Goal: Information Seeking & Learning: Learn about a topic

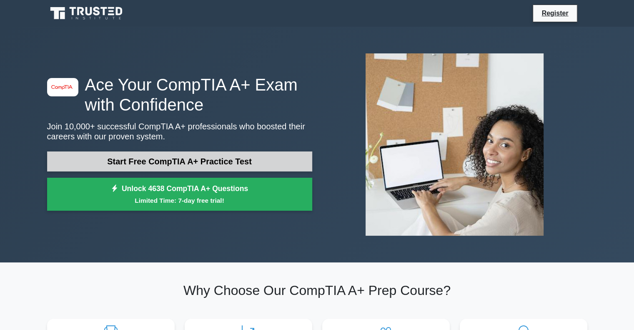
click at [202, 161] on link "Start Free CompTIA A+ Practice Test" at bounding box center [179, 161] width 265 height 20
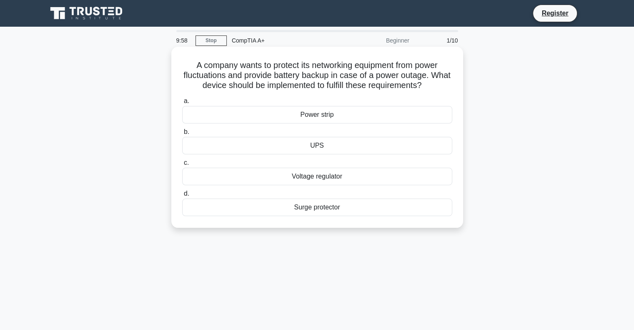
click at [317, 121] on div "Power strip" at bounding box center [317, 115] width 270 height 18
click at [182, 104] on input "a. Power strip" at bounding box center [182, 100] width 0 height 5
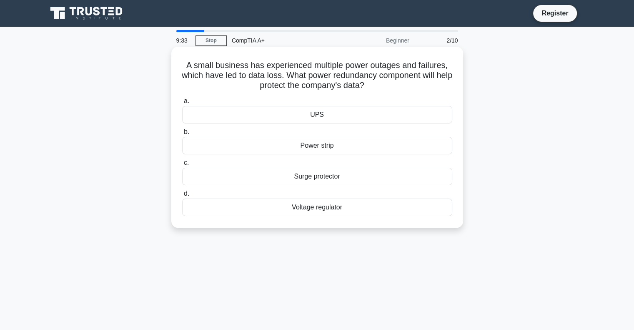
click at [331, 120] on div "UPS" at bounding box center [317, 115] width 270 height 18
click at [182, 104] on input "a. UPS" at bounding box center [182, 100] width 0 height 5
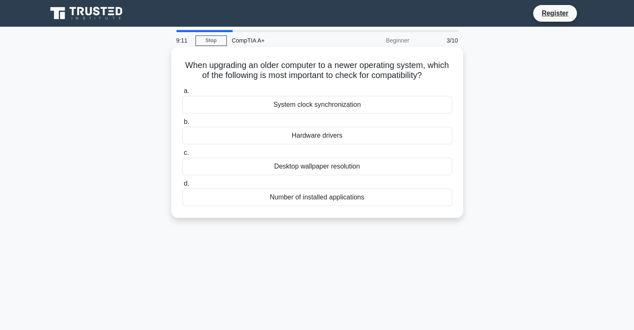
click at [347, 140] on div "Hardware drivers" at bounding box center [317, 136] width 270 height 18
click at [182, 125] on input "b. Hardware drivers" at bounding box center [182, 121] width 0 height 5
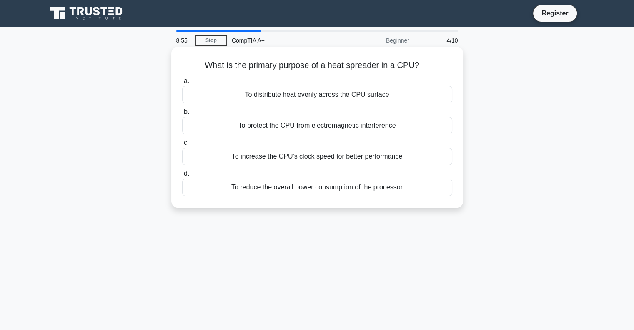
click at [343, 97] on div "To distribute heat evenly across the CPU surface" at bounding box center [317, 95] width 270 height 18
click at [182, 84] on input "a. To distribute heat evenly across the CPU surface" at bounding box center [182, 80] width 0 height 5
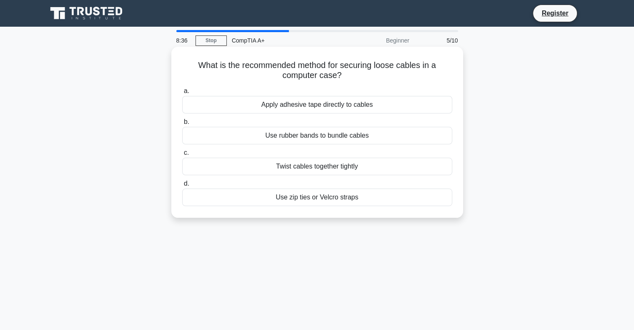
click at [330, 201] on div "Use zip ties or Velcro straps" at bounding box center [317, 197] width 270 height 18
click at [182, 186] on input "d. Use zip ties or Velcro straps" at bounding box center [182, 183] width 0 height 5
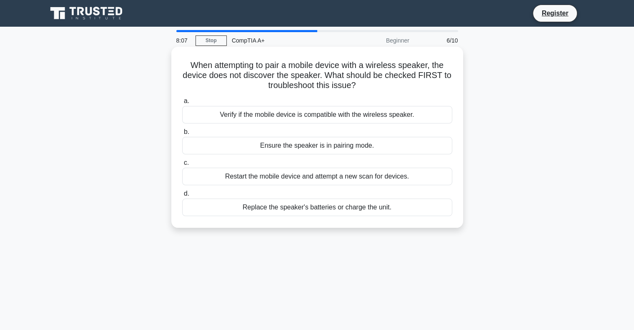
click at [353, 140] on div "Ensure the speaker is in pairing mode." at bounding box center [317, 146] width 270 height 18
click at [182, 135] on input "b. Ensure the speaker is in pairing mode." at bounding box center [182, 131] width 0 height 5
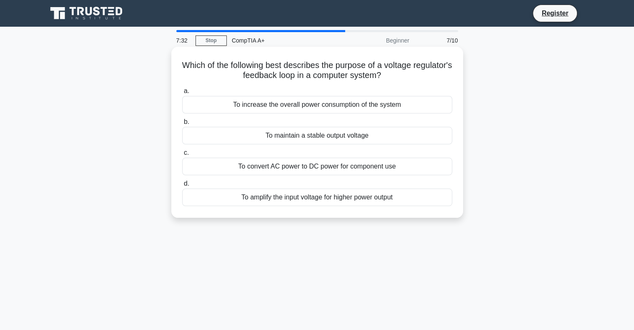
click at [310, 133] on div "To maintain a stable output voltage" at bounding box center [317, 136] width 270 height 18
click at [182, 125] on input "b. To maintain a stable output voltage" at bounding box center [182, 121] width 0 height 5
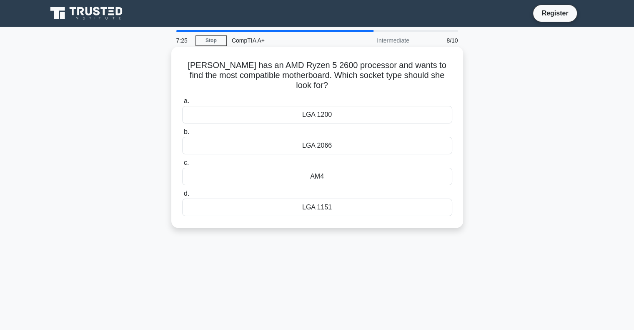
click at [336, 170] on div "AM4" at bounding box center [317, 177] width 270 height 18
click at [182, 165] on input "c. AM4" at bounding box center [182, 162] width 0 height 5
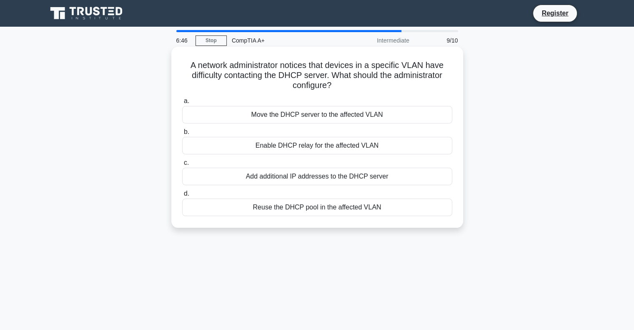
click at [343, 179] on div "Add additional IP addresses to the DHCP server" at bounding box center [317, 177] width 270 height 18
click at [182, 165] on input "c. Add additional IP addresses to the DHCP server" at bounding box center [182, 162] width 0 height 5
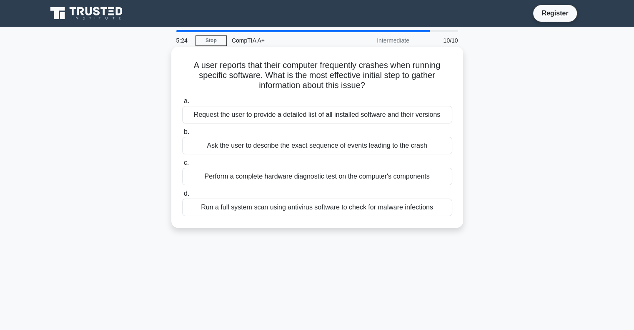
click at [324, 115] on div "Request the user to provide a detailed list of all installed software and their…" at bounding box center [317, 115] width 270 height 18
click at [182, 104] on input "a. Request the user to provide a detailed list of all installed software and th…" at bounding box center [182, 100] width 0 height 5
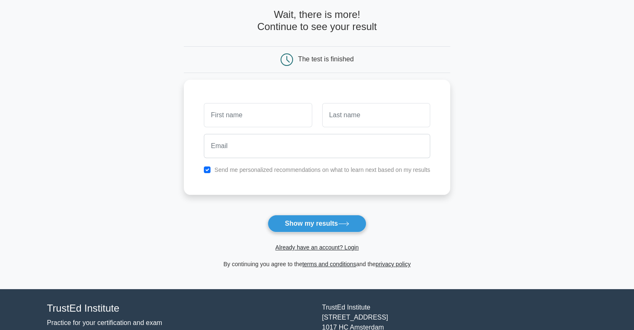
scroll to position [35, 0]
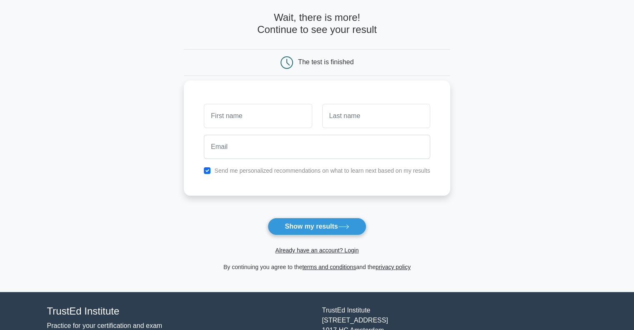
click at [276, 110] on input "text" at bounding box center [258, 116] width 108 height 24
click at [253, 113] on input "text" at bounding box center [258, 116] width 108 height 24
type input "[PERSON_NAME]"
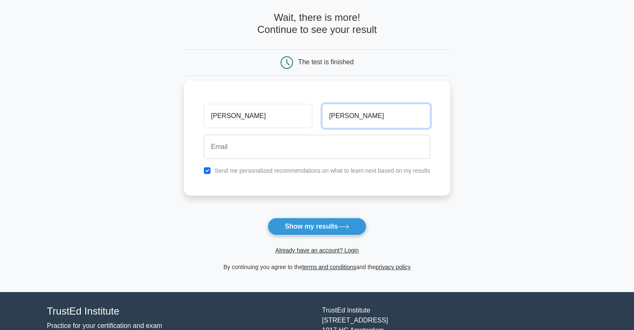
type input "[PERSON_NAME]"
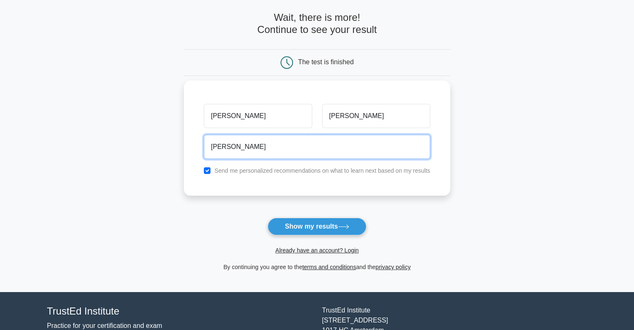
type input "[DOMAIN_NAME][EMAIL_ADDRESS][DOMAIN_NAME]"
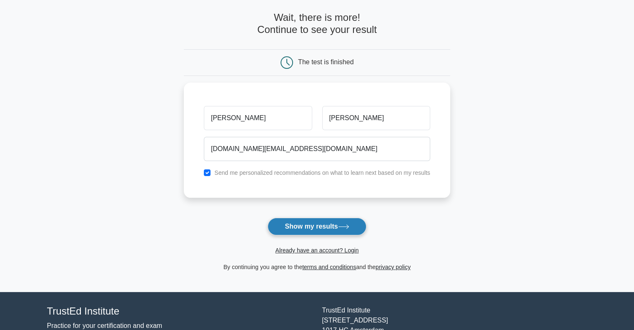
click at [322, 225] on button "Show my results" at bounding box center [317, 227] width 98 height 18
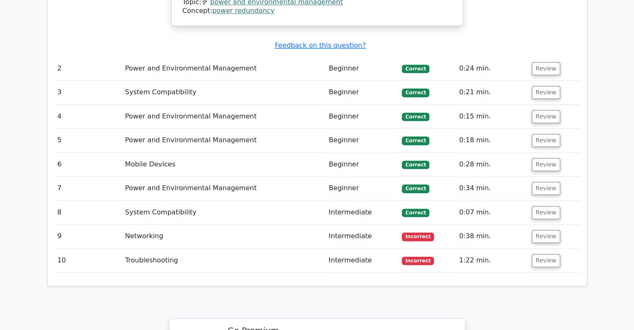
scroll to position [984, 0]
click at [553, 229] on button "Review" at bounding box center [546, 235] width 28 height 13
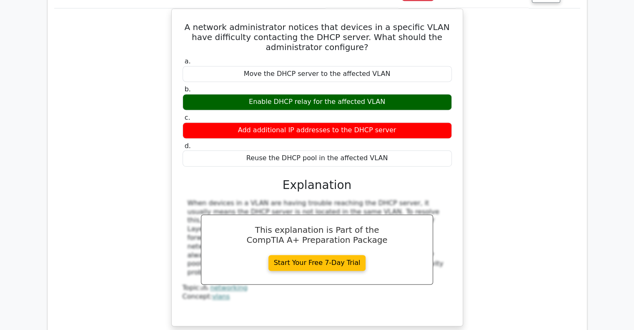
scroll to position [1220, 0]
